Goal: Navigation & Orientation: Find specific page/section

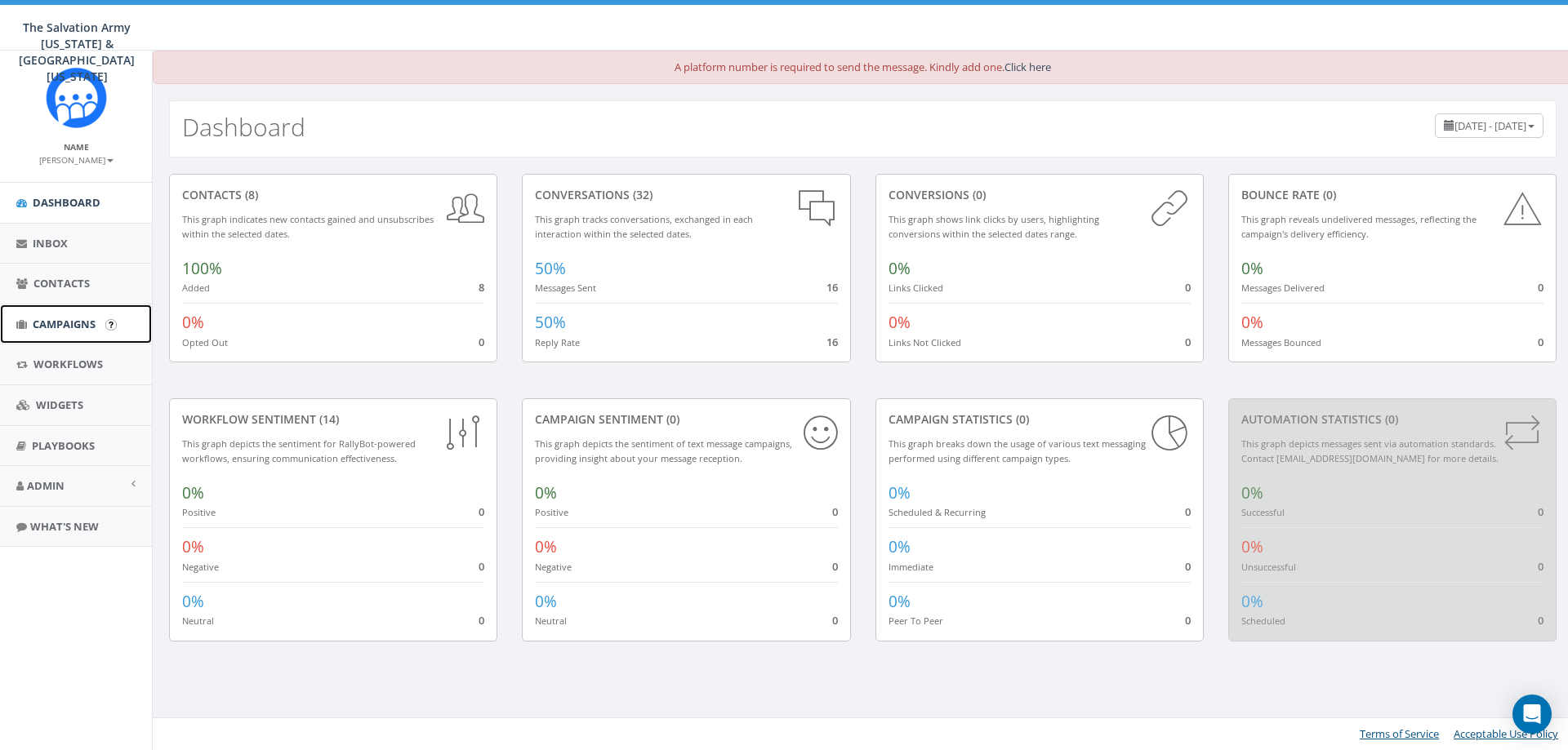
click at [57, 306] on link "Campaigns" at bounding box center [76, 324] width 152 height 40
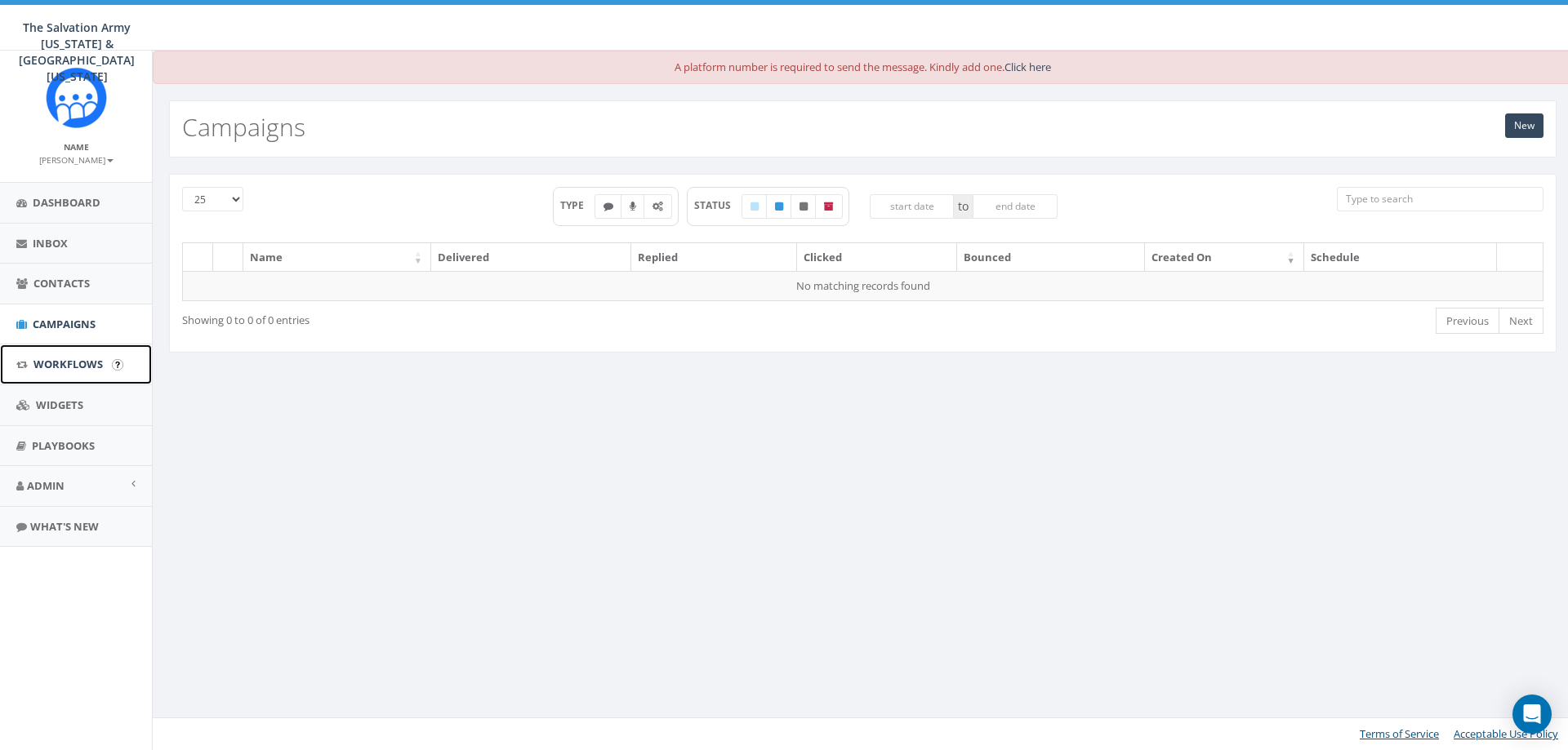
click at [67, 358] on span "Workflows" at bounding box center [67, 363] width 69 height 15
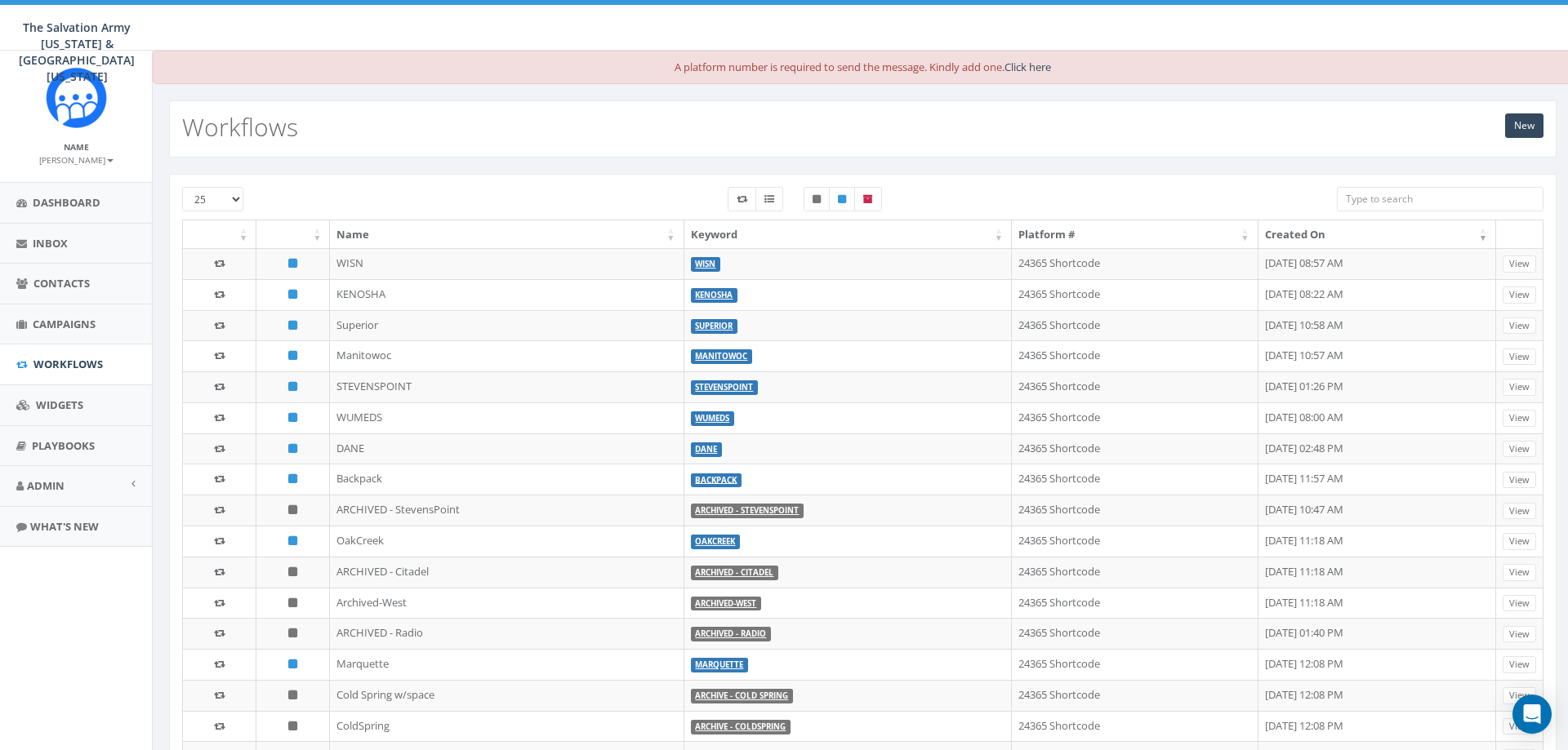
click at [684, 233] on th "Keyword" at bounding box center [848, 234] width 328 height 28
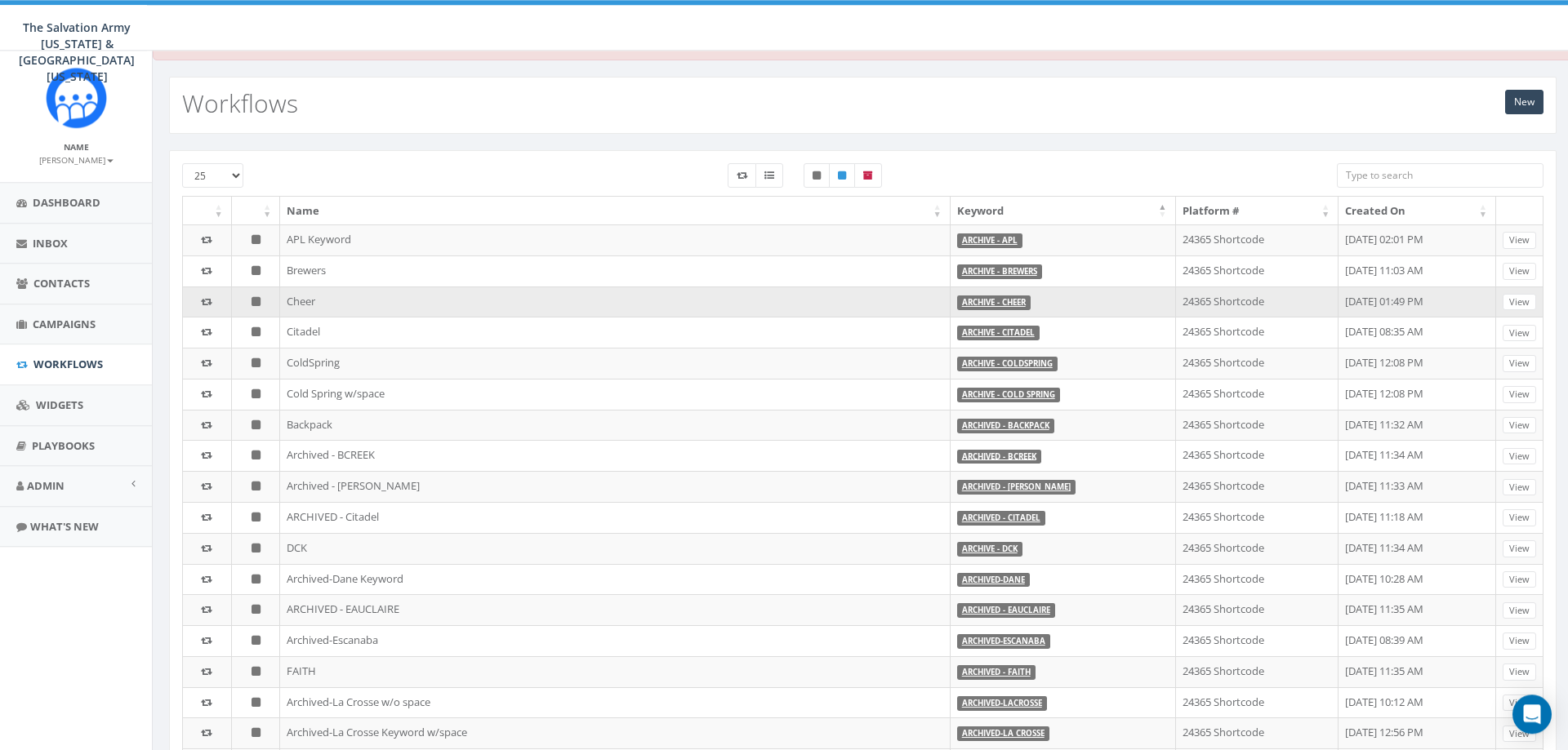
scroll to position [364, 0]
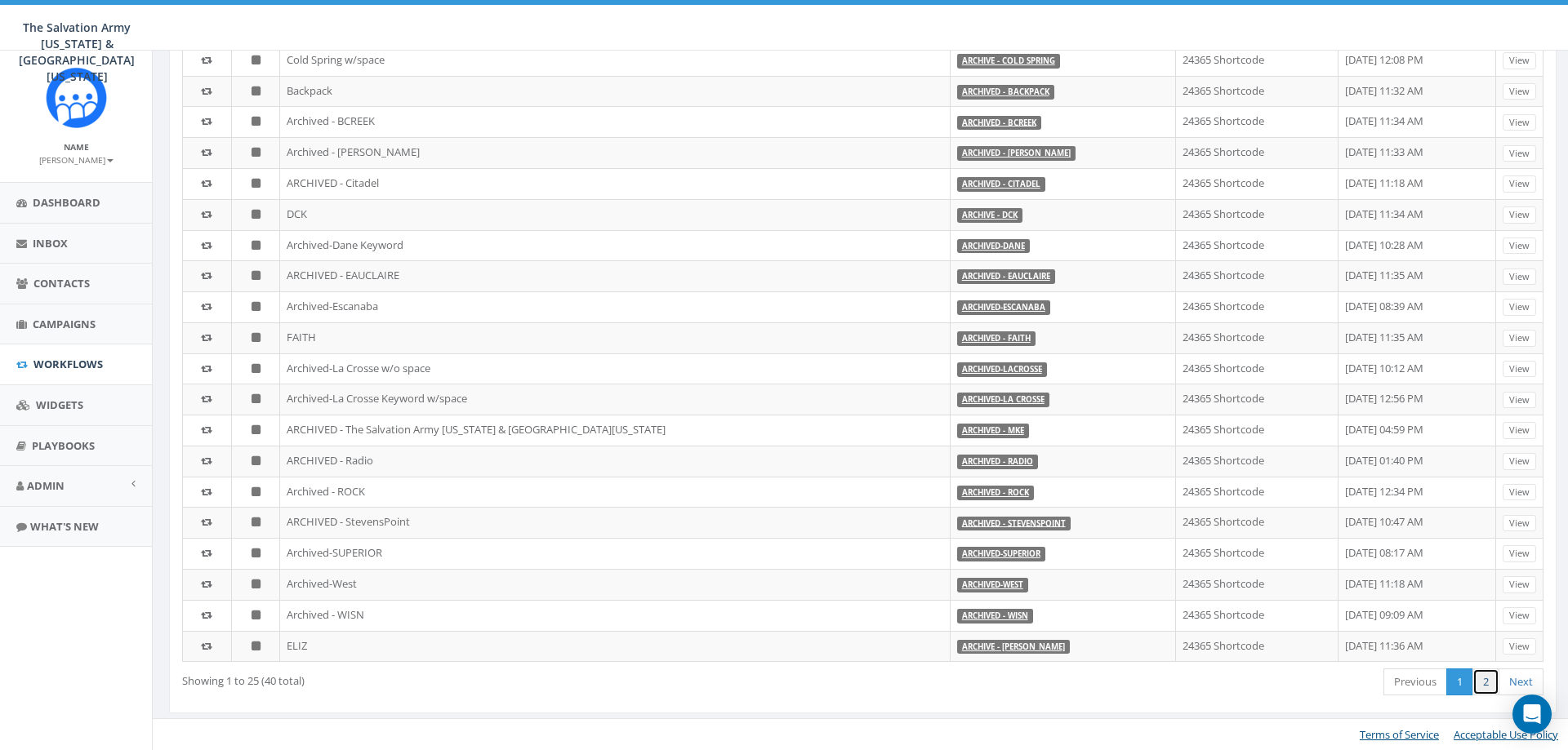
click at [1481, 674] on link "2" at bounding box center [1486, 682] width 27 height 27
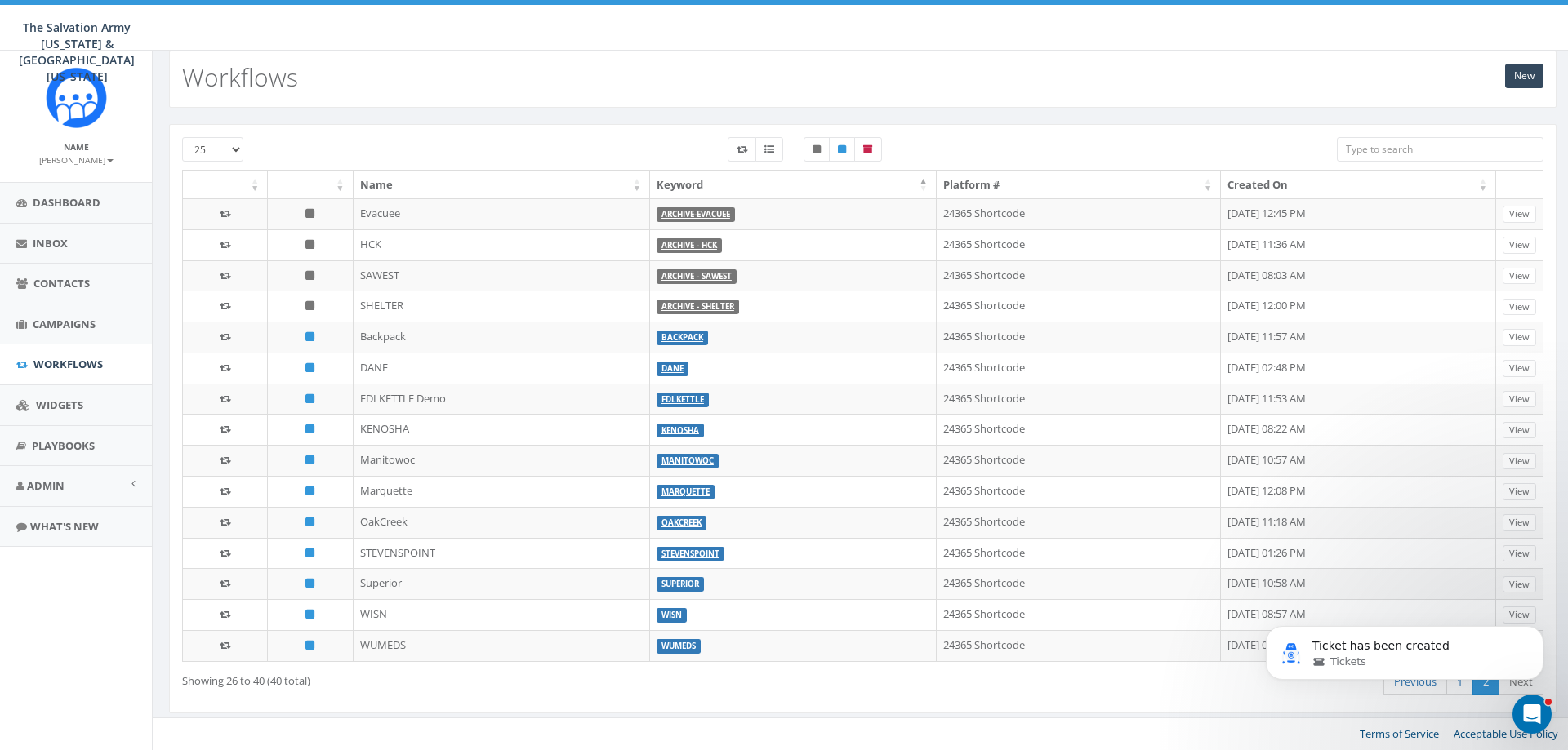
scroll to position [0, 0]
